Goal: Information Seeking & Learning: Learn about a topic

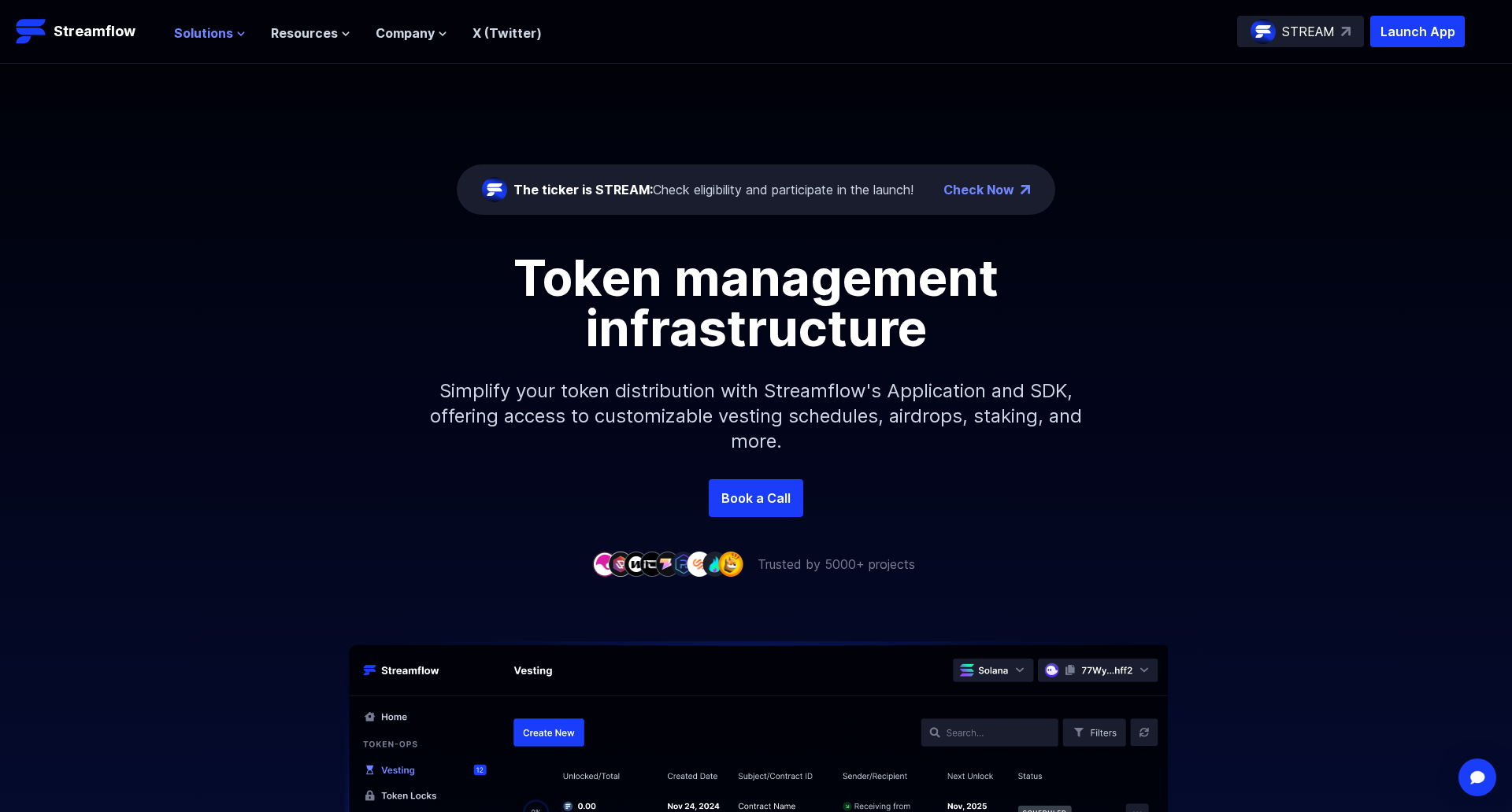
click at [194, 33] on span "Solutions" at bounding box center [204, 33] width 59 height 19
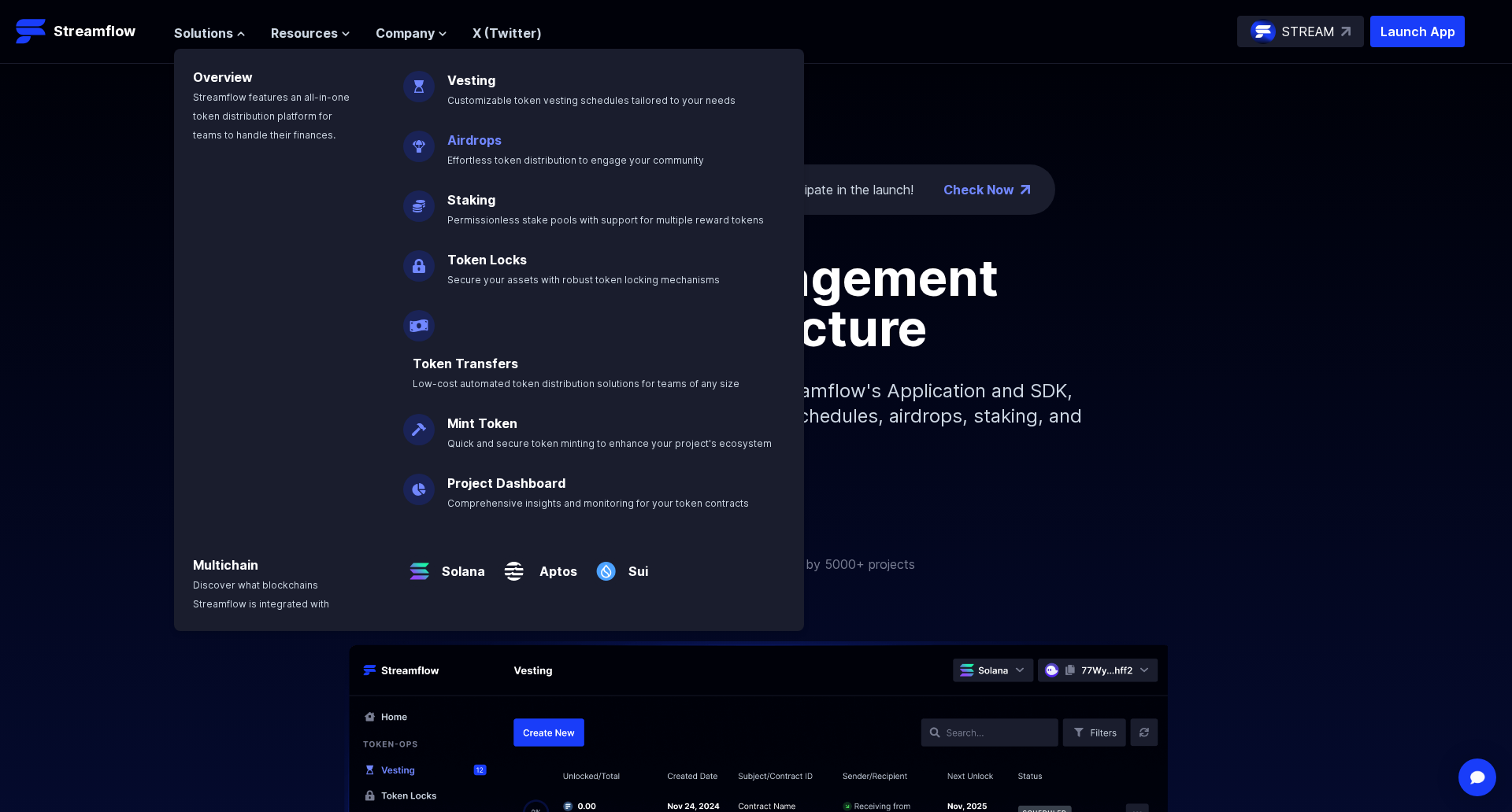
click at [466, 139] on link "Airdrops" at bounding box center [474, 140] width 54 height 16
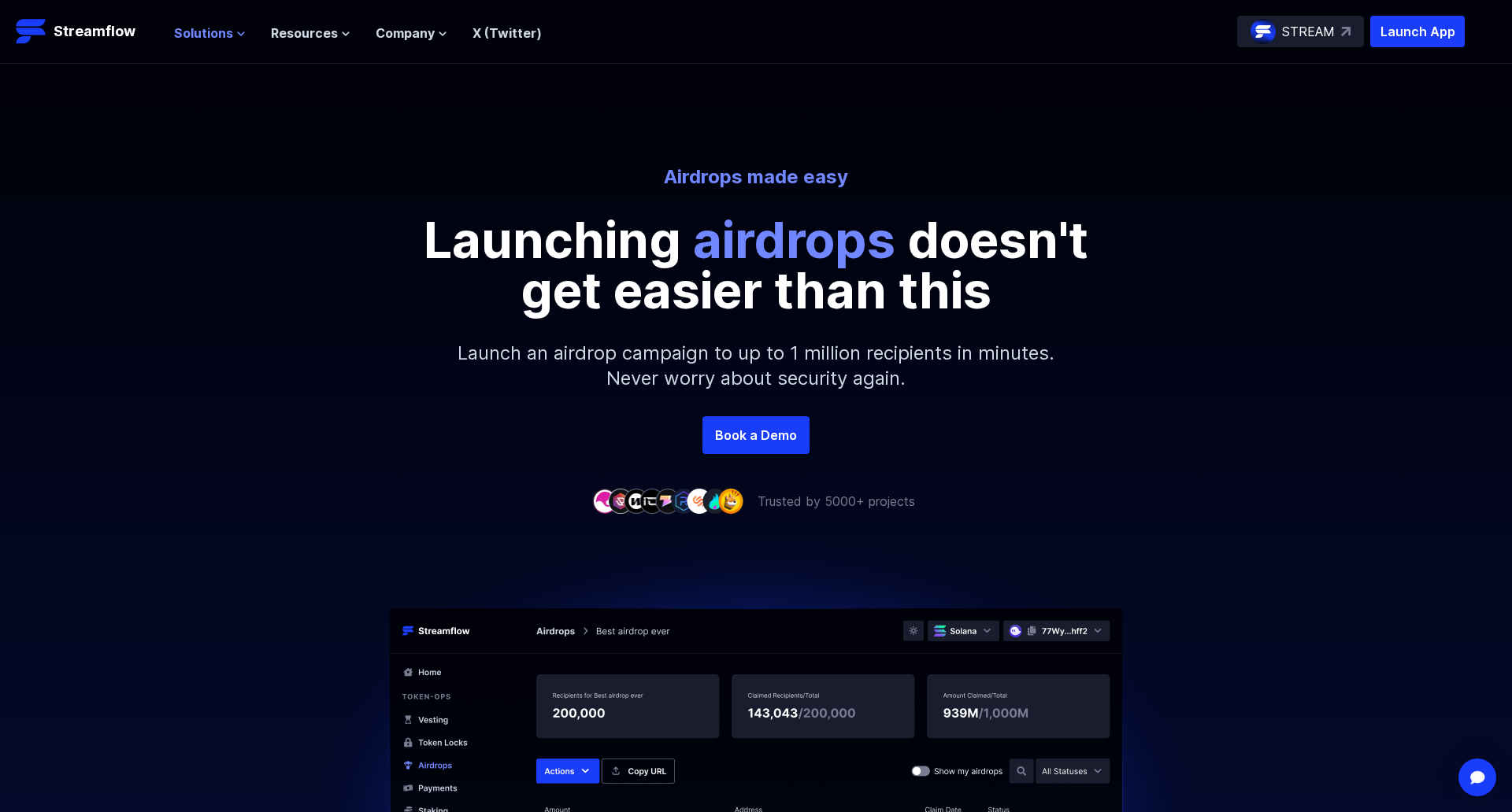
click at [221, 31] on span "Solutions" at bounding box center [204, 33] width 59 height 19
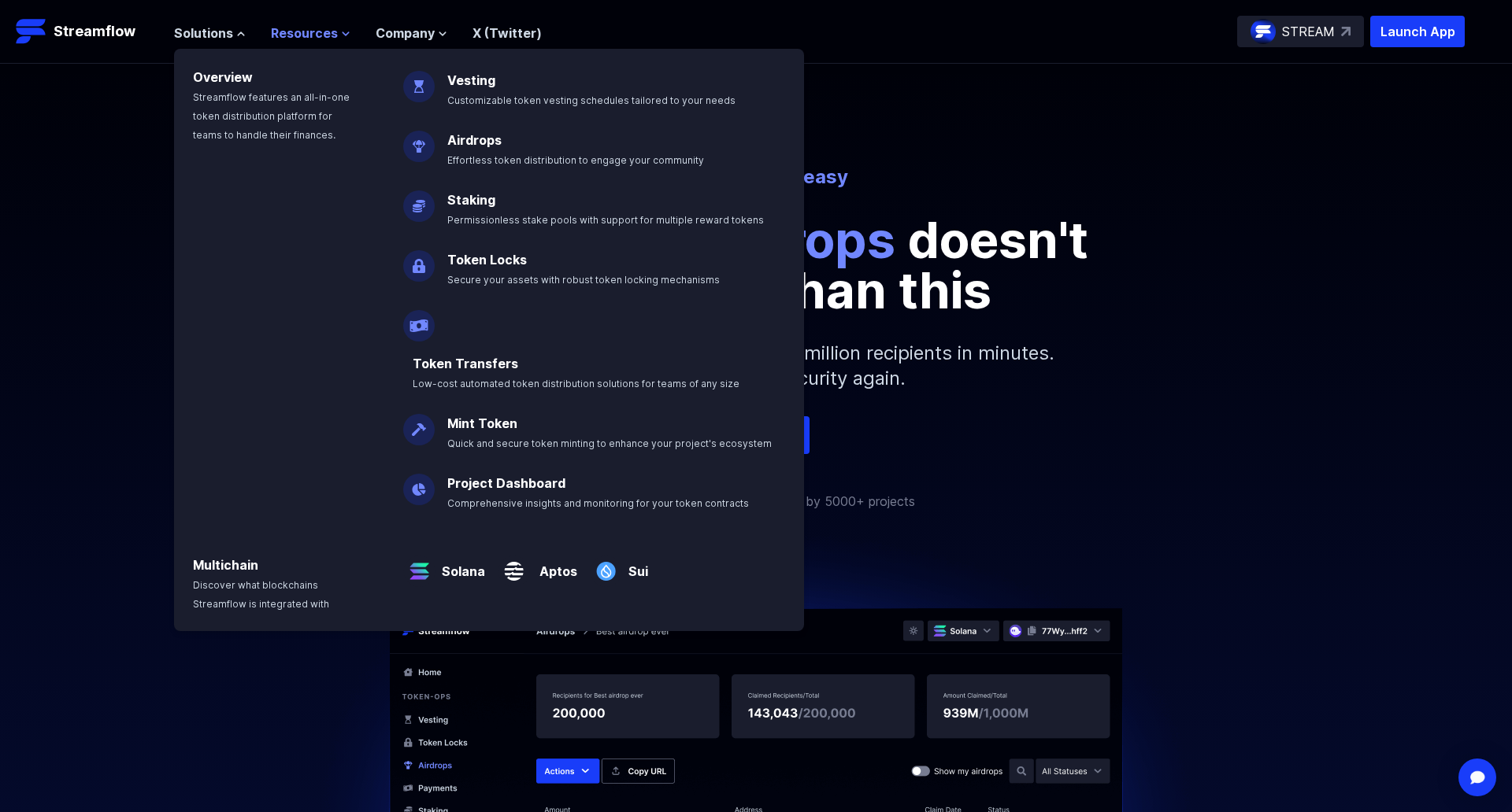
click at [327, 26] on span "Resources" at bounding box center [304, 33] width 67 height 19
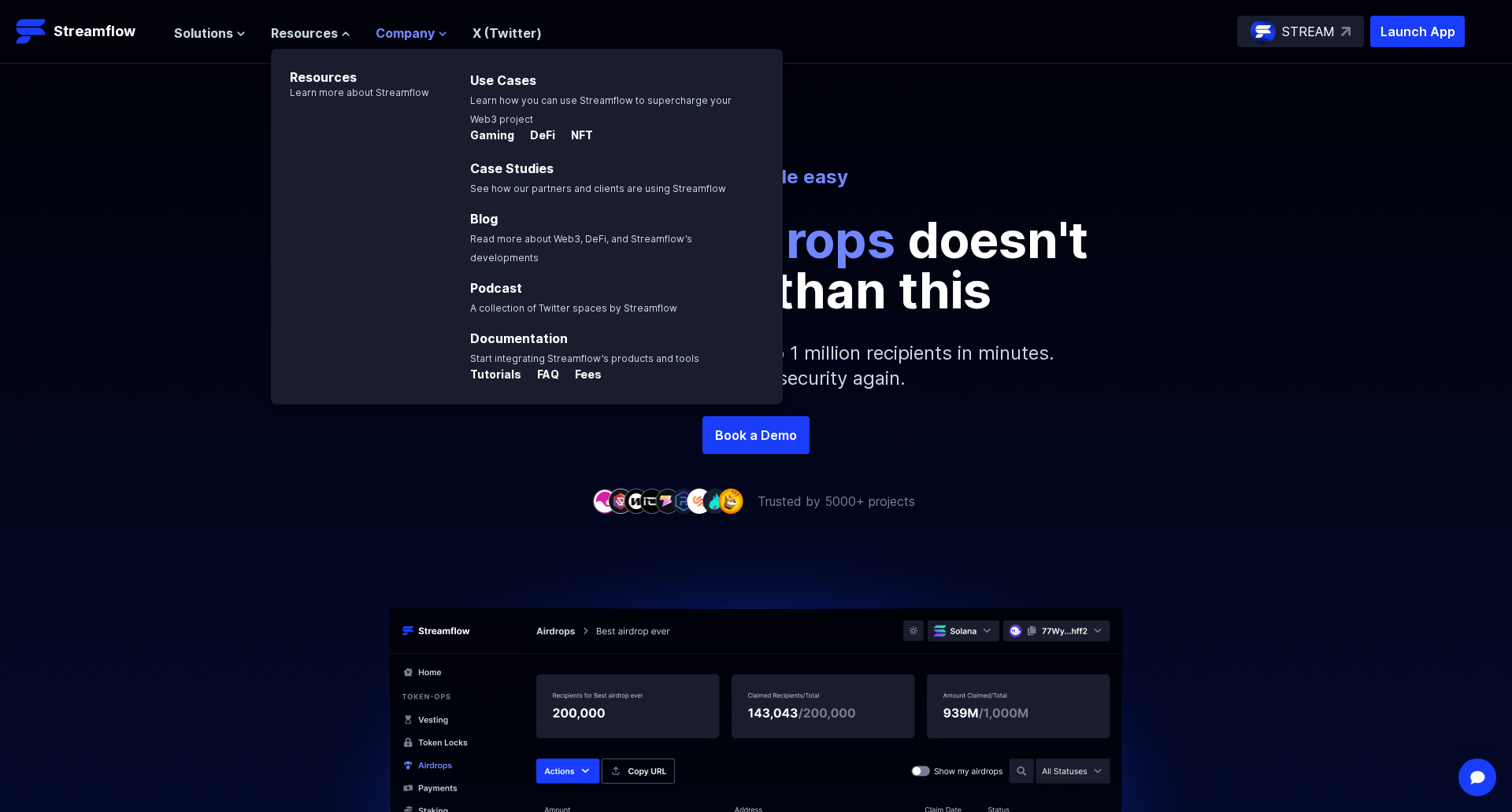
click at [409, 28] on span "Company" at bounding box center [405, 33] width 59 height 19
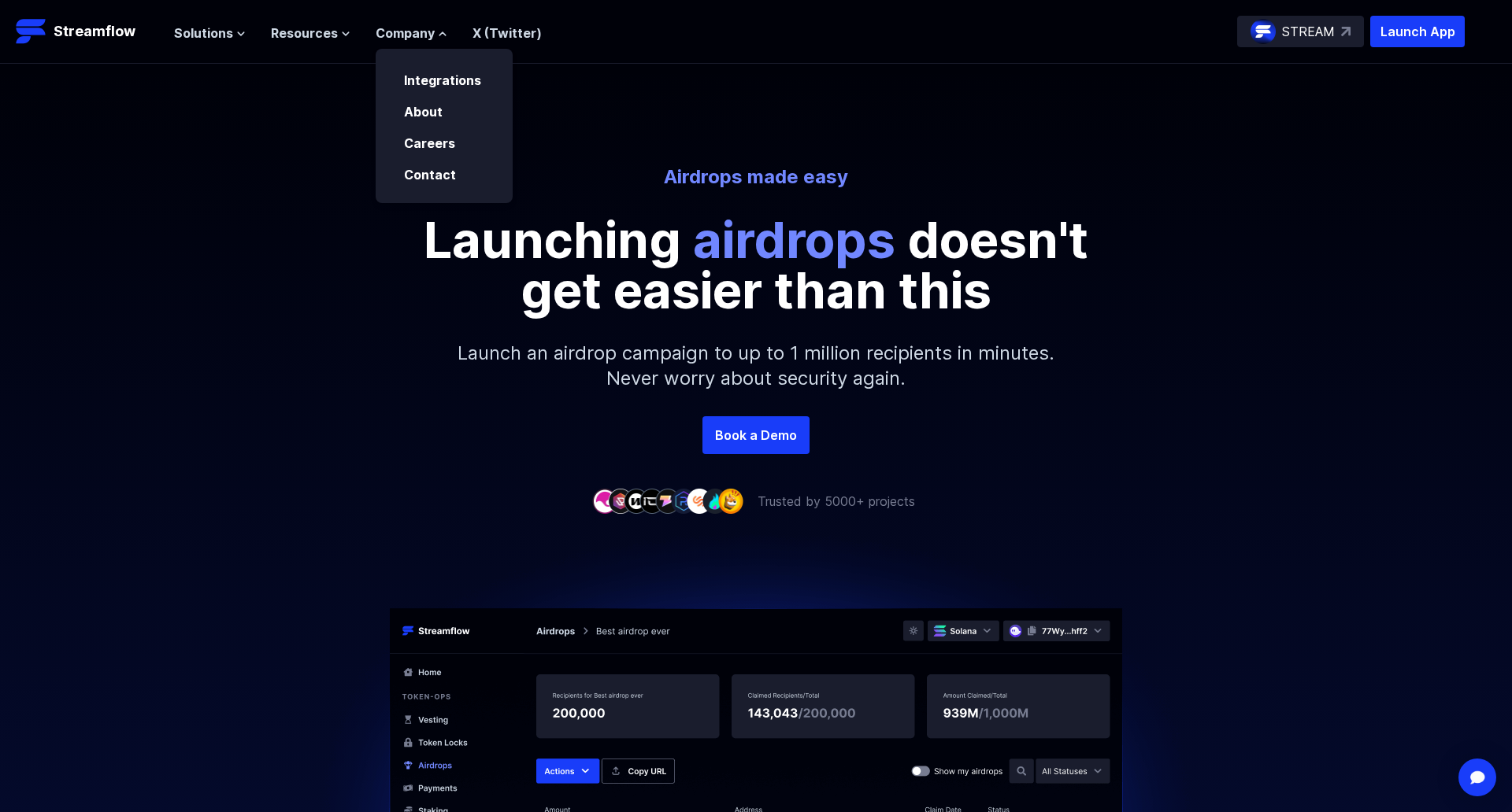
click at [515, 36] on link "X (Twitter)" at bounding box center [507, 33] width 70 height 16
